Goal: Task Accomplishment & Management: Manage account settings

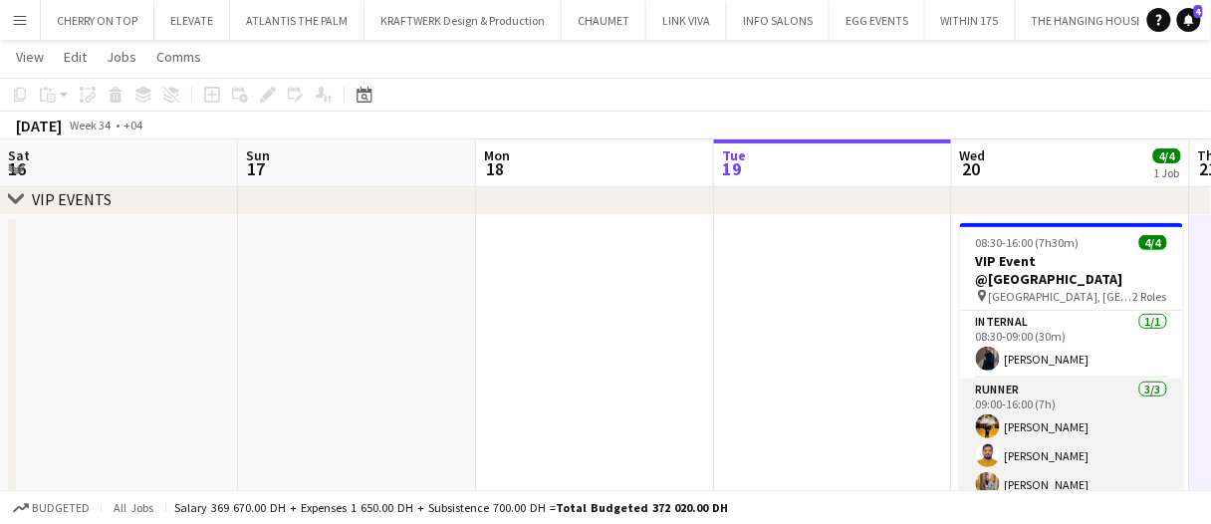
scroll to position [0, 684]
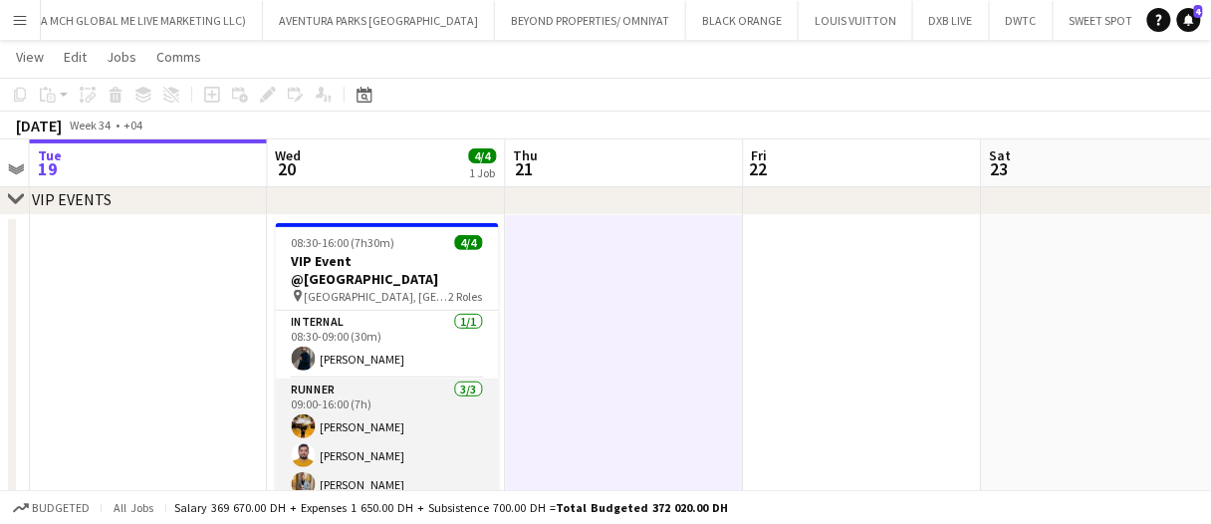
drag, startPoint x: 415, startPoint y: 423, endPoint x: 434, endPoint y: 410, distance: 22.9
click at [415, 424] on app-card-role "Runner 3/3 09:00-16:00 (7h) Angel Ron Dilla Adeel Ahmad Ahmed Fouda" at bounding box center [387, 442] width 223 height 126
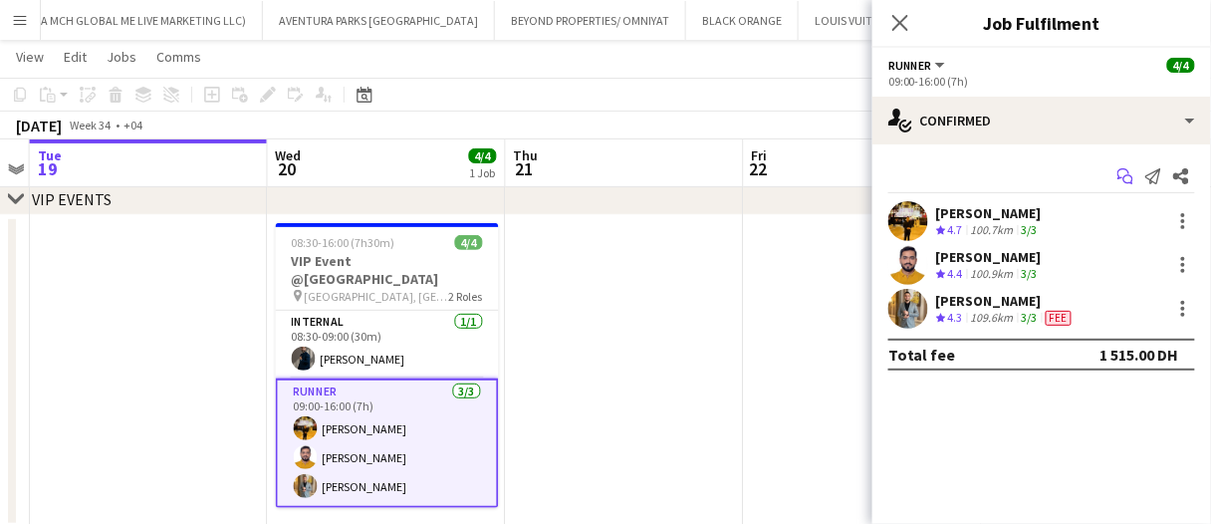
click at [1125, 175] on icon "Start chat" at bounding box center [1126, 176] width 16 height 16
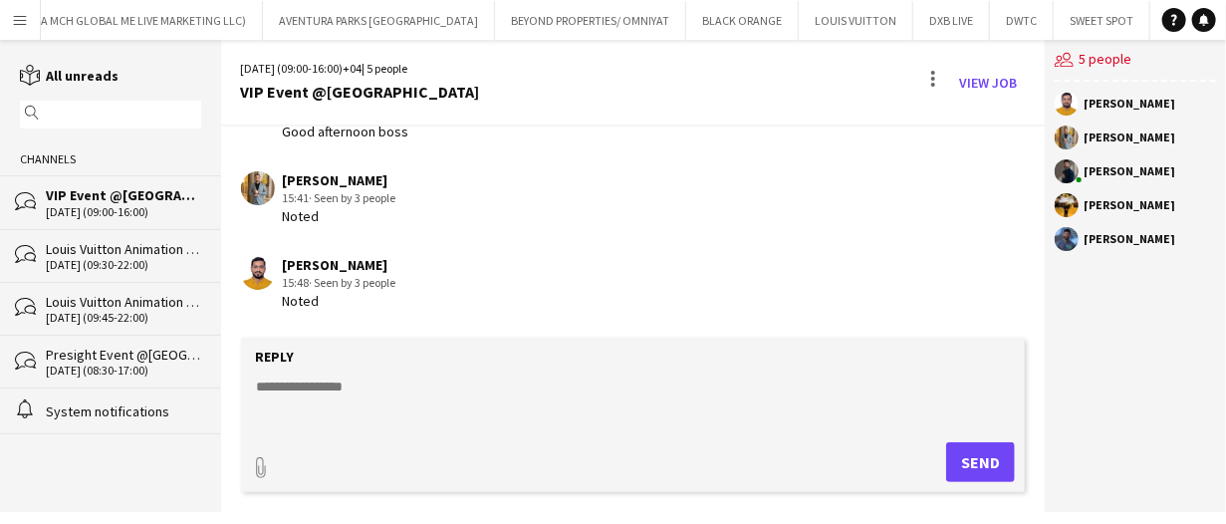
scroll to position [579, 0]
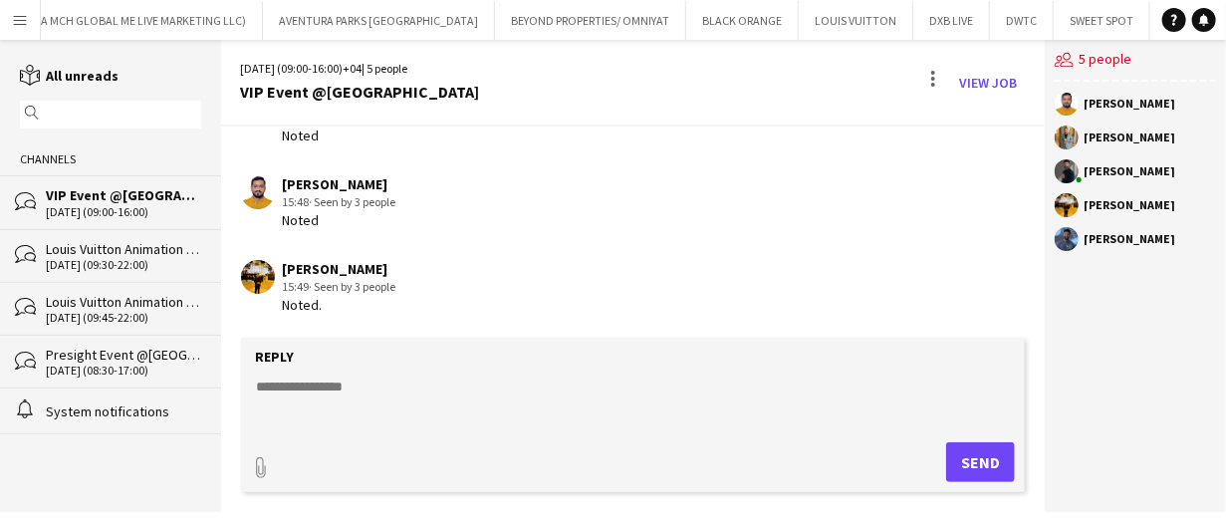
click at [392, 409] on textarea at bounding box center [637, 403] width 765 height 52
click at [984, 79] on link "View Job" at bounding box center [988, 83] width 74 height 32
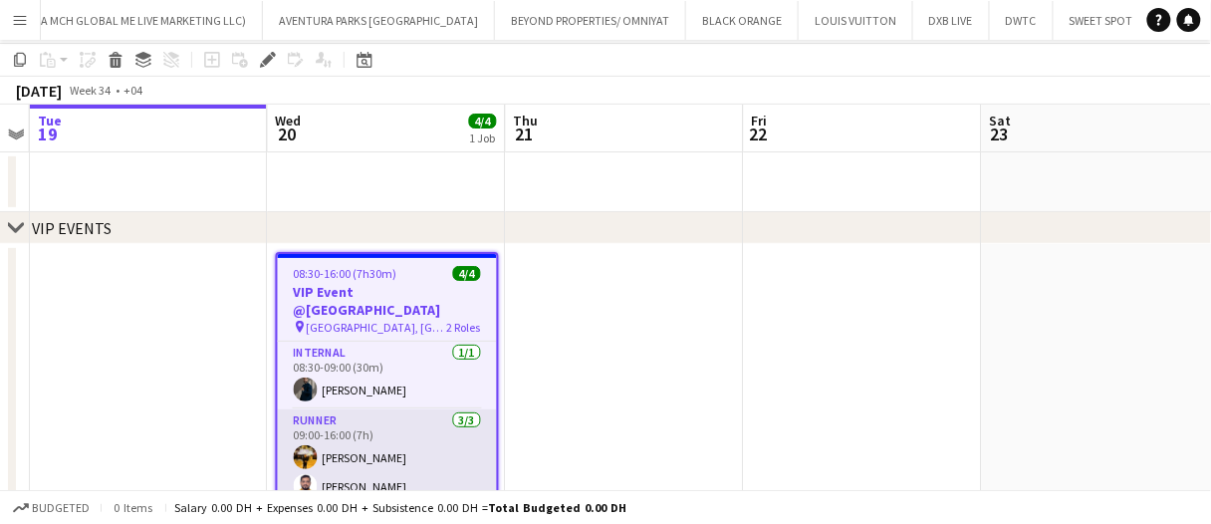
scroll to position [100, 0]
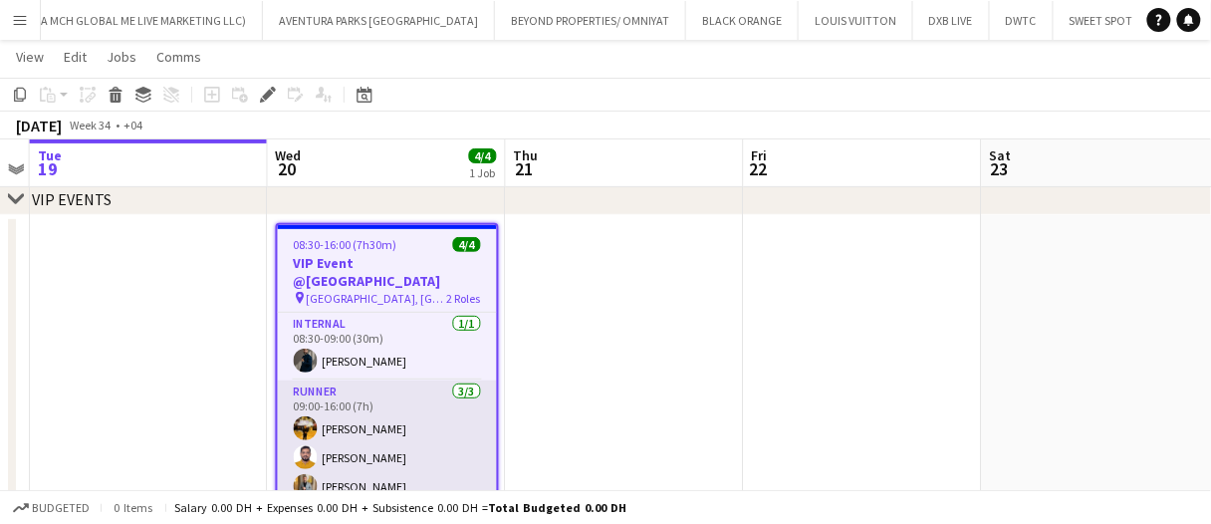
click at [406, 465] on app-card-role "Runner 3/3 09:00-16:00 (7h) Angel Ron Dilla Adeel Ahmad Ahmed Fouda" at bounding box center [387, 444] width 219 height 126
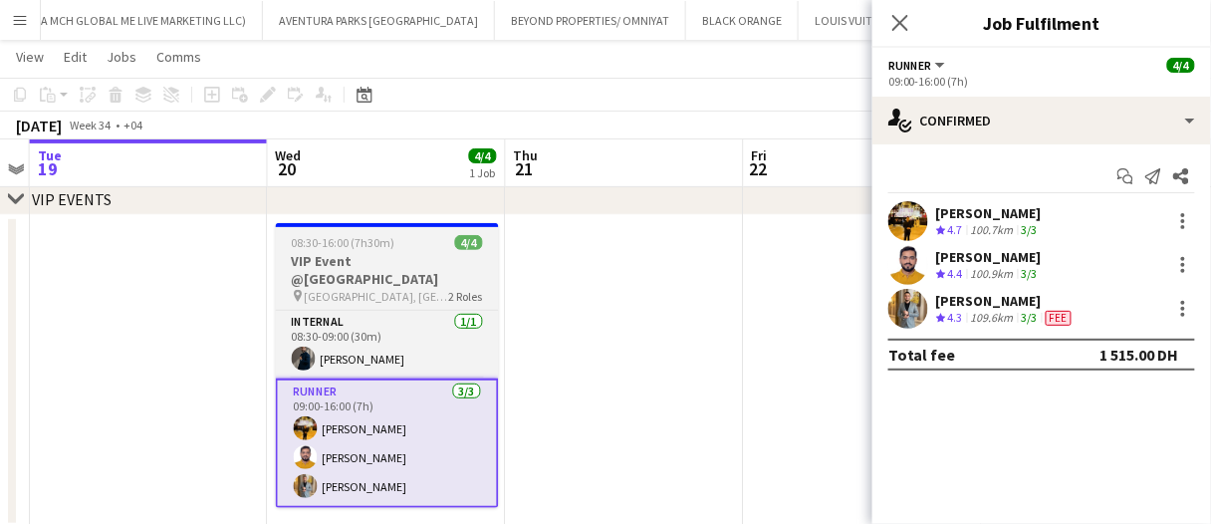
click at [414, 250] on app-job-card "08:30-16:00 (7h30m) 4/4 VIP Event @Fujeirah pin Al Bahar Hotel and Resort, Fuja…" at bounding box center [387, 365] width 223 height 285
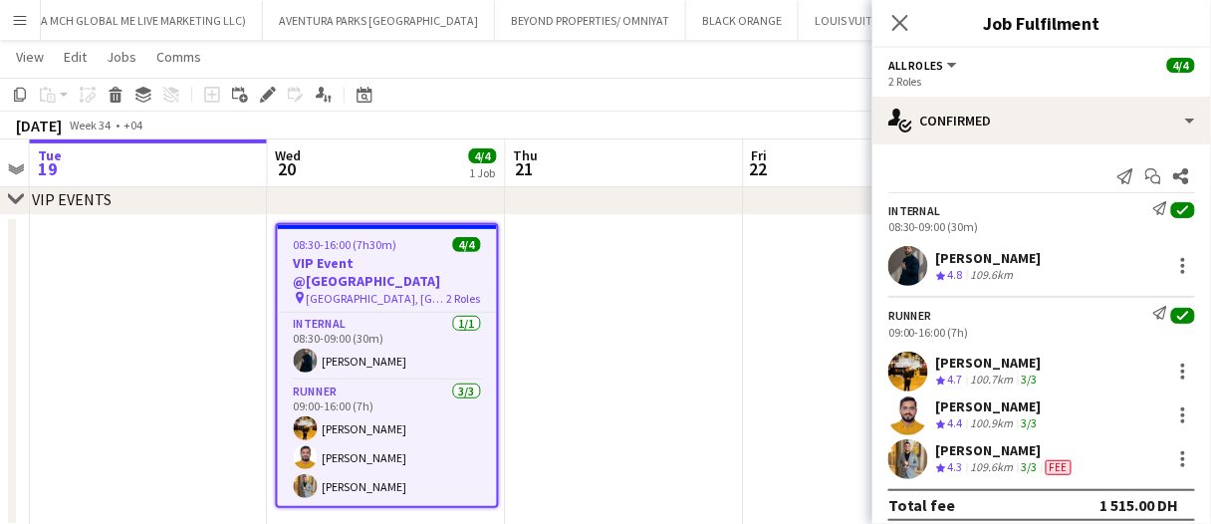
drag, startPoint x: 273, startPoint y: 86, endPoint x: 389, endPoint y: 134, distance: 126.4
click at [273, 87] on icon "Edit" at bounding box center [268, 95] width 16 height 16
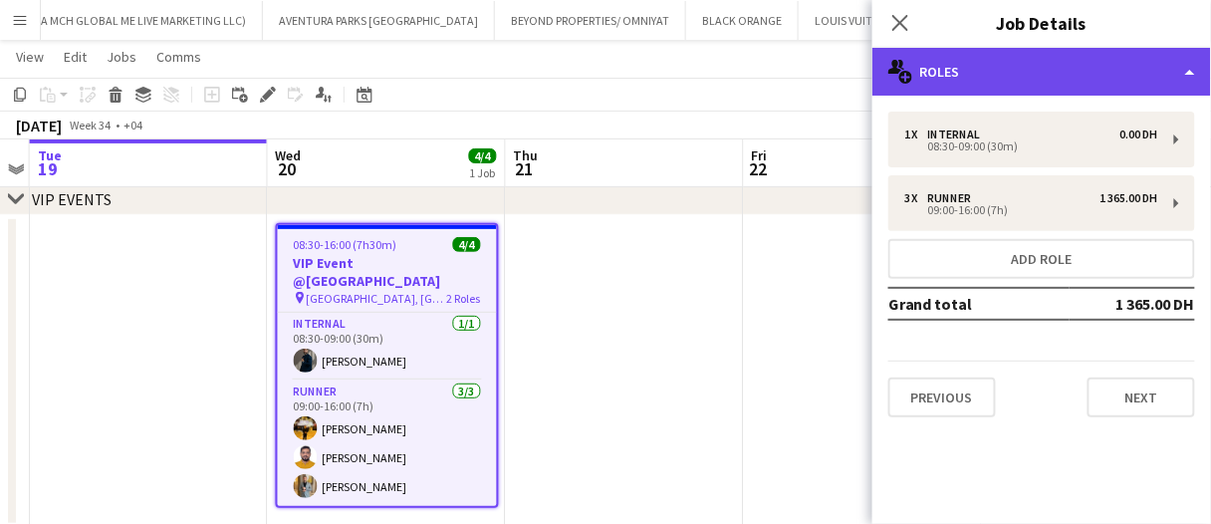
click at [992, 78] on div "multiple-users-add Roles" at bounding box center [1042, 72] width 339 height 48
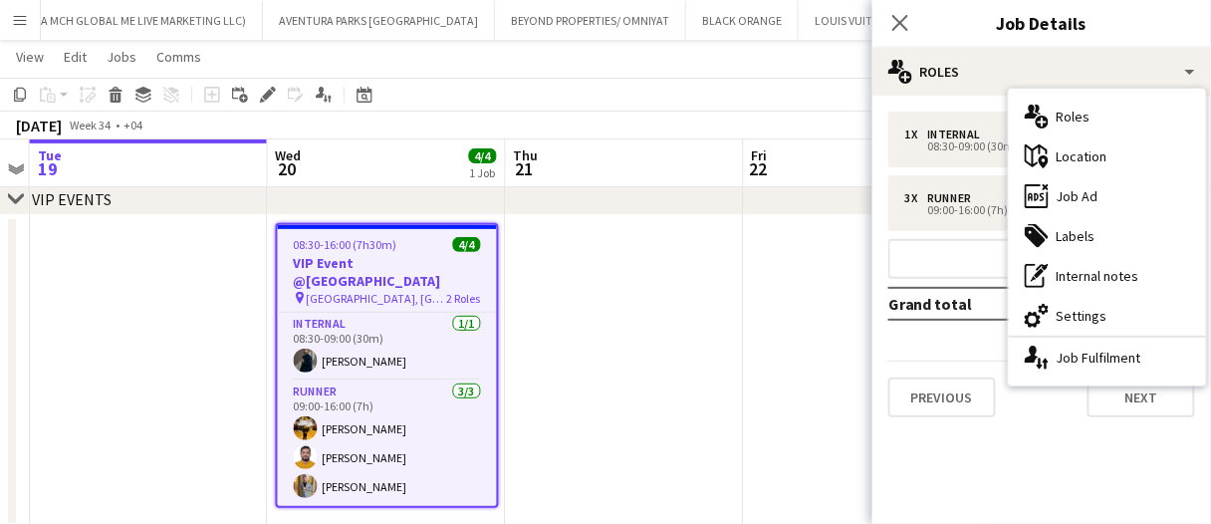
drag, startPoint x: 1065, startPoint y: 201, endPoint x: 1056, endPoint y: 231, distance: 31.2
click at [1065, 201] on div "ads-window Job Ad" at bounding box center [1107, 196] width 197 height 40
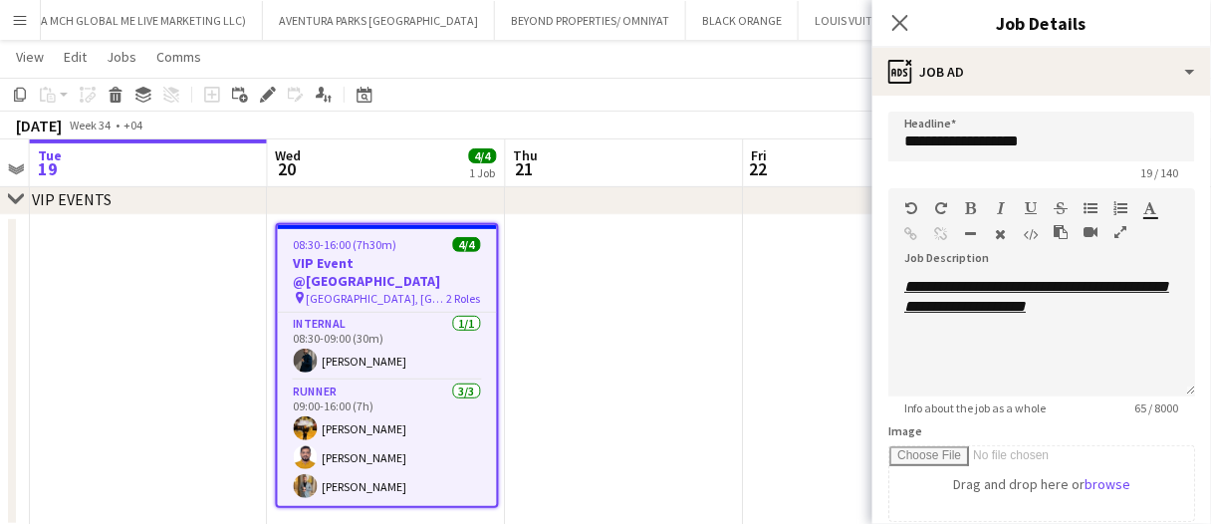
click at [676, 385] on app-date-cell at bounding box center [625, 371] width 238 height 313
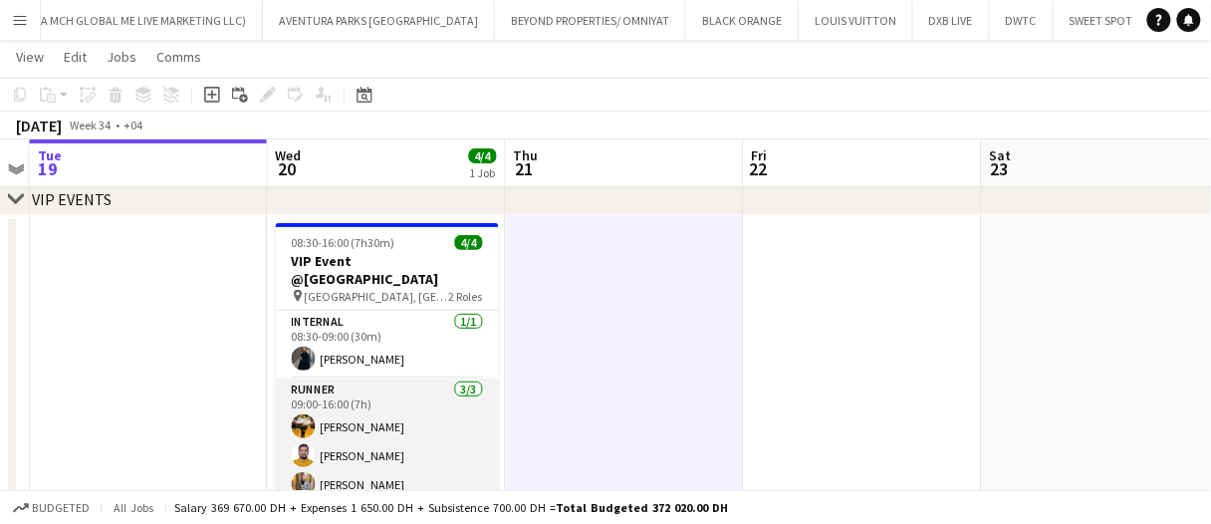
click at [388, 406] on app-card-role "Runner 3/3 09:00-16:00 (7h) Angel Ron Dilla Adeel Ahmad Ahmed Fouda" at bounding box center [387, 442] width 223 height 126
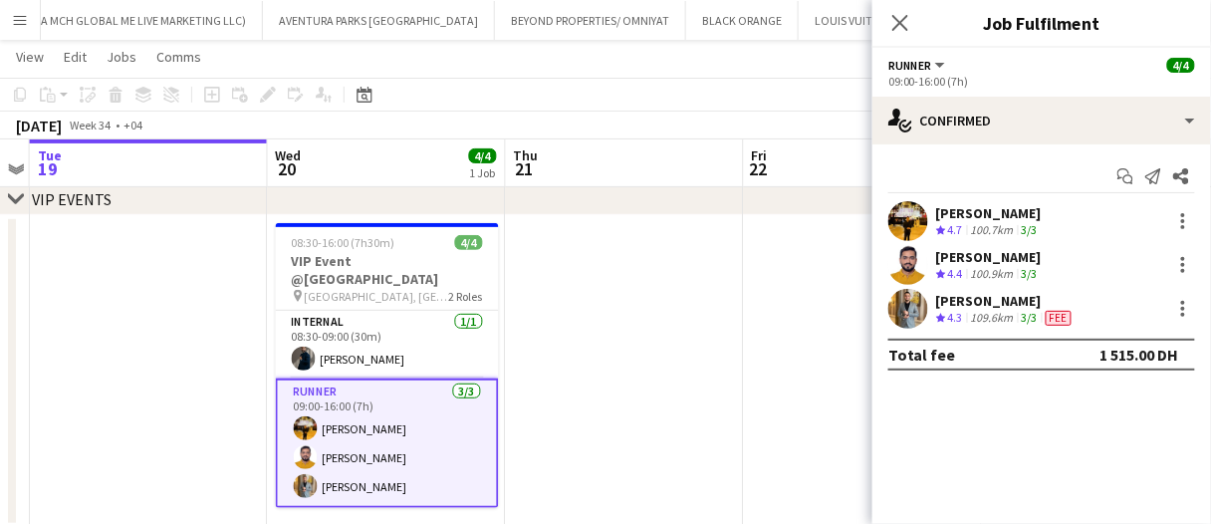
click at [997, 219] on div "Angel Ron Dilla" at bounding box center [989, 213] width 106 height 18
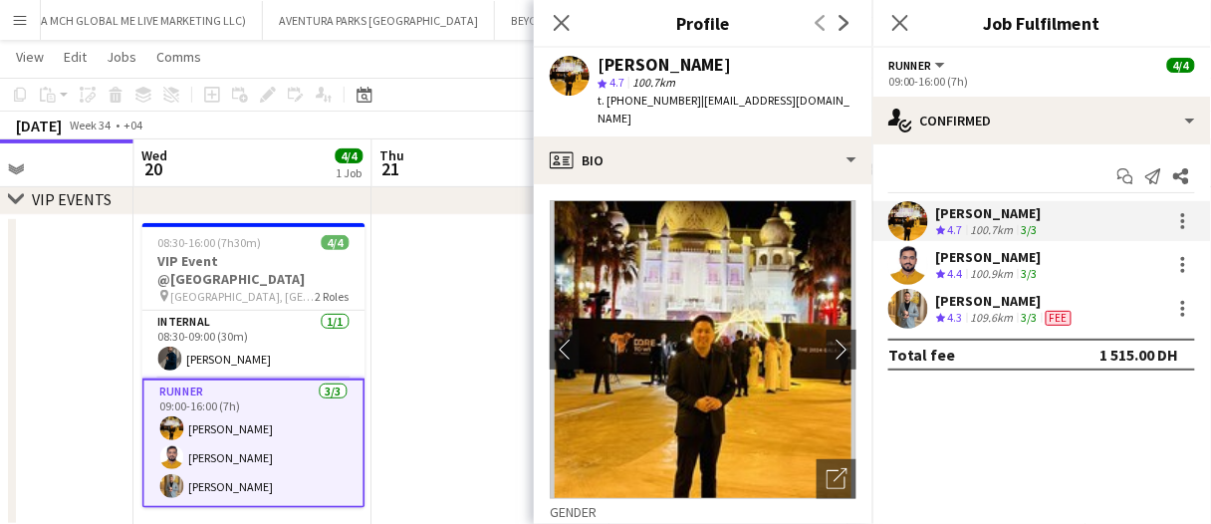
scroll to position [0, 817]
click at [956, 266] on span "4.4" at bounding box center [955, 273] width 15 height 15
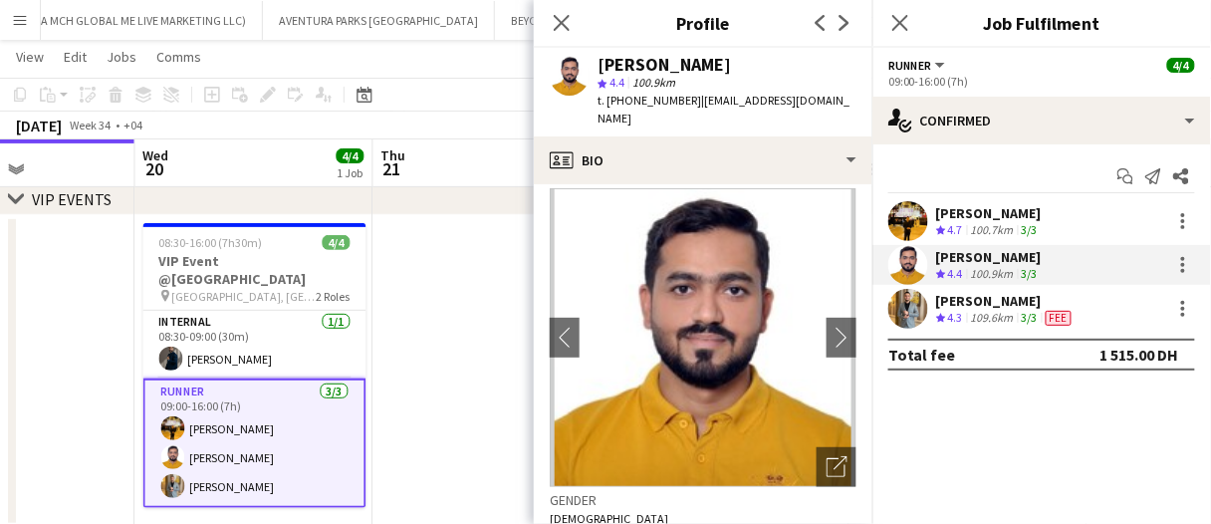
scroll to position [0, 0]
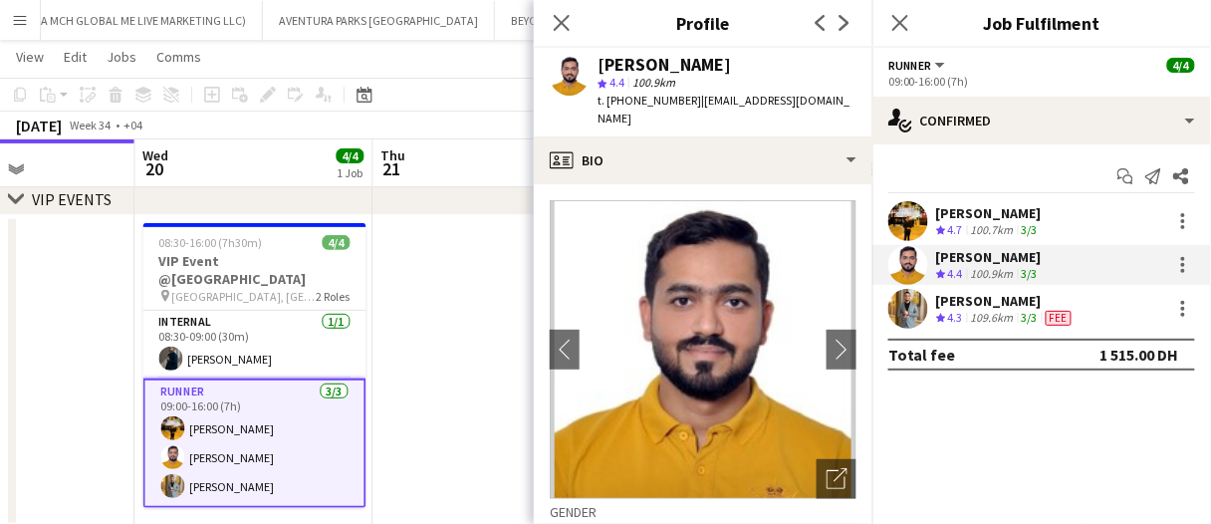
click at [679, 282] on img at bounding box center [703, 349] width 307 height 299
drag, startPoint x: 558, startPoint y: 16, endPoint x: 571, endPoint y: 38, distance: 25.5
click at [558, 16] on icon "Close pop-in" at bounding box center [562, 23] width 16 height 16
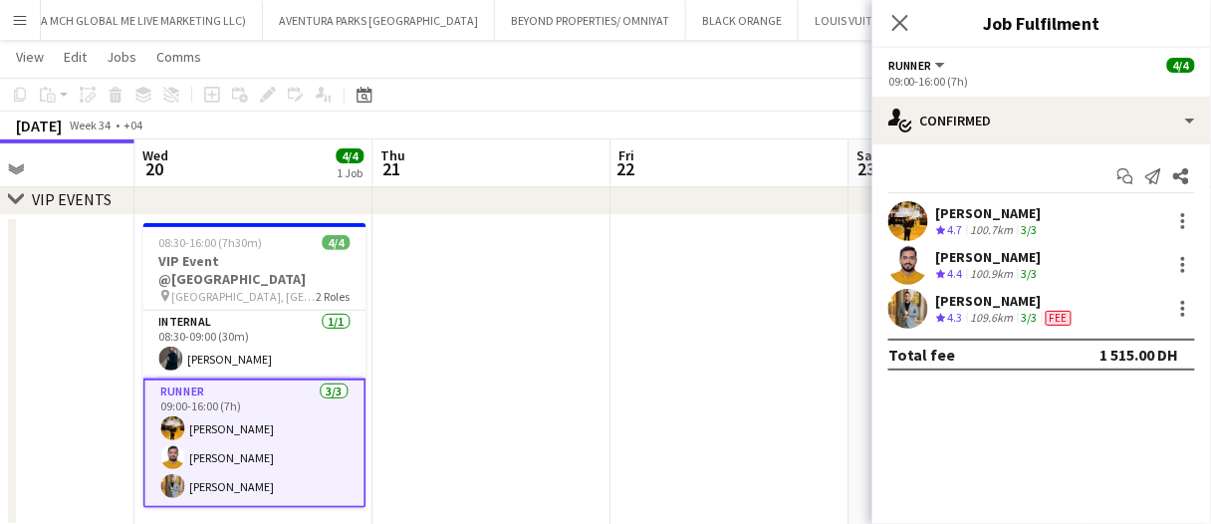
drag, startPoint x: 901, startPoint y: 26, endPoint x: 895, endPoint y: 37, distance: 12.5
click at [901, 26] on icon "Close pop-in" at bounding box center [901, 23] width 16 height 16
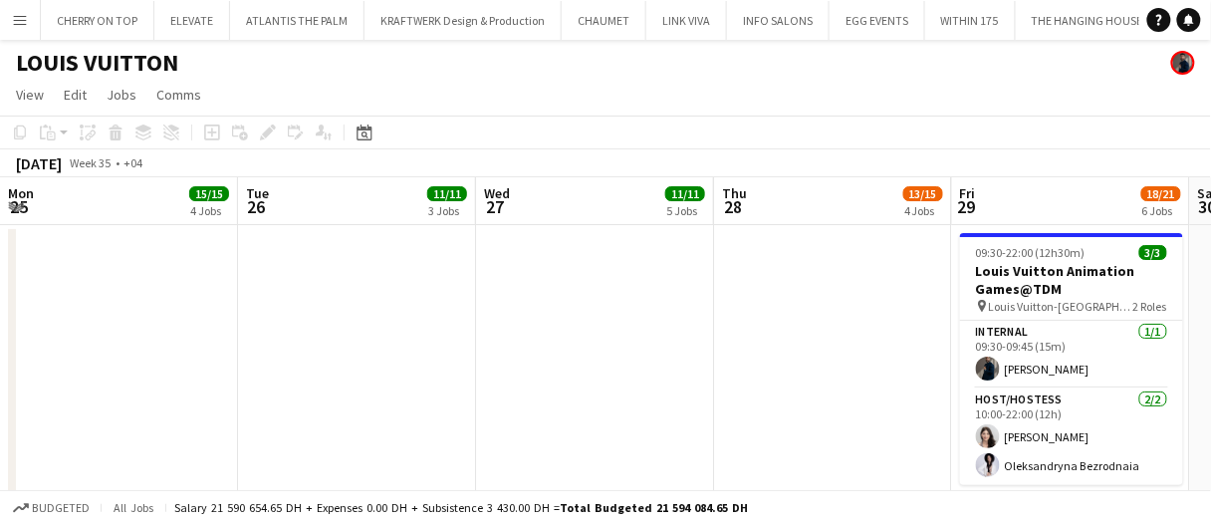
scroll to position [0, 684]
